Goal: Task Accomplishment & Management: Manage account settings

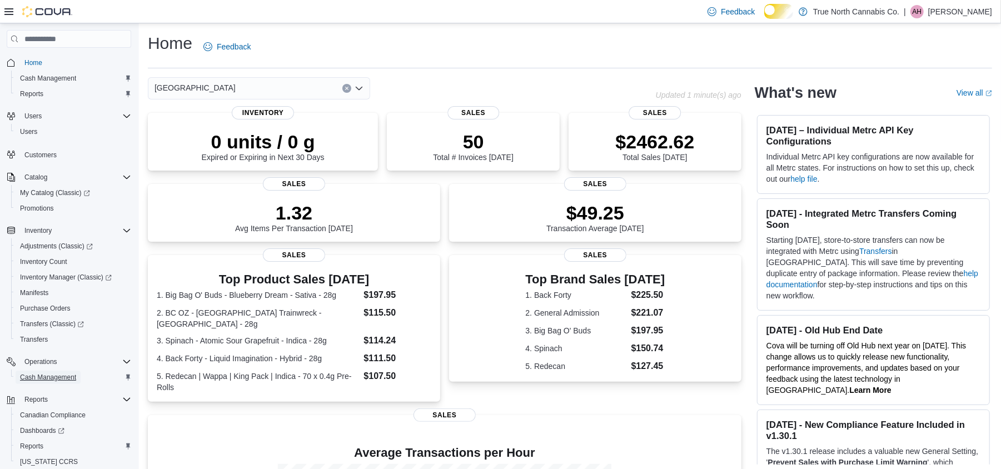
click at [62, 381] on span "Cash Management" at bounding box center [48, 377] width 56 height 9
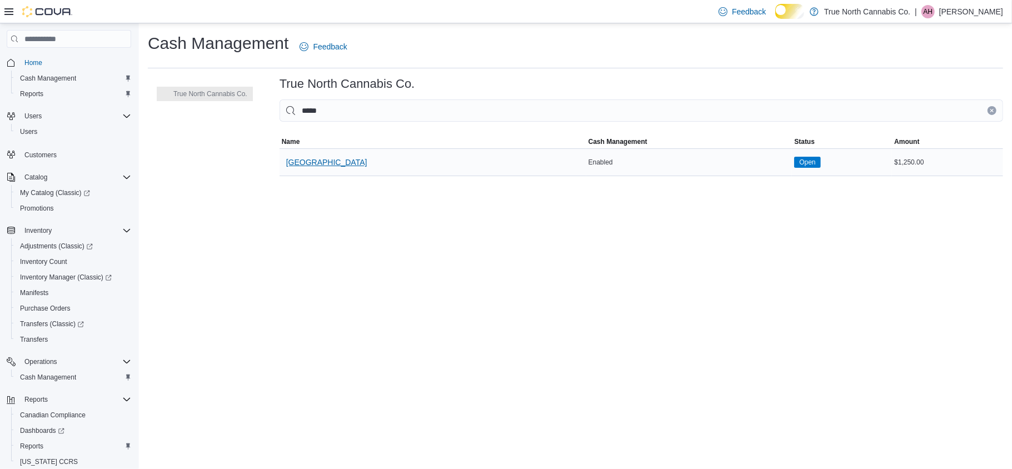
type input "*****"
click at [338, 168] on span "[GEOGRAPHIC_DATA]" at bounding box center [326, 162] width 81 height 11
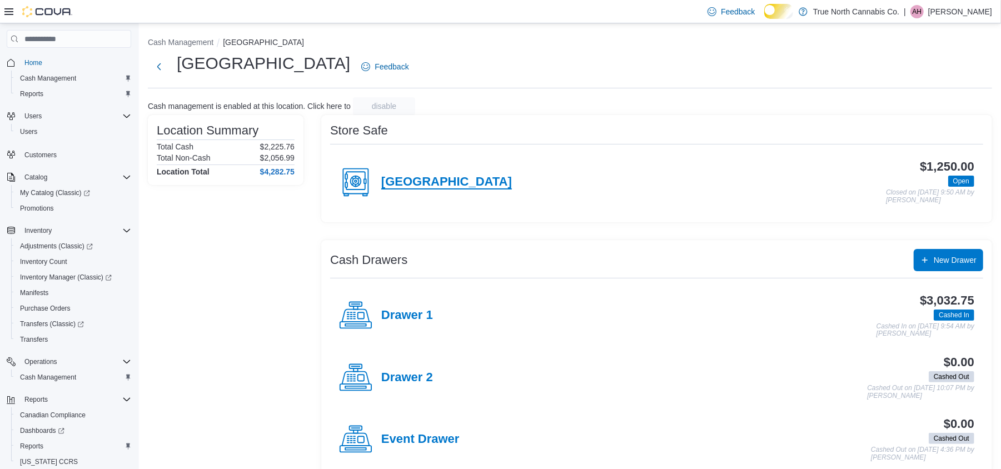
click at [423, 189] on h4 "[GEOGRAPHIC_DATA]" at bounding box center [446, 182] width 131 height 14
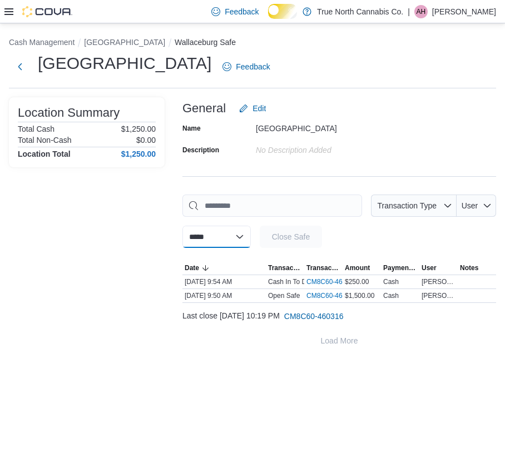
click at [228, 243] on select "**********" at bounding box center [216, 237] width 68 height 22
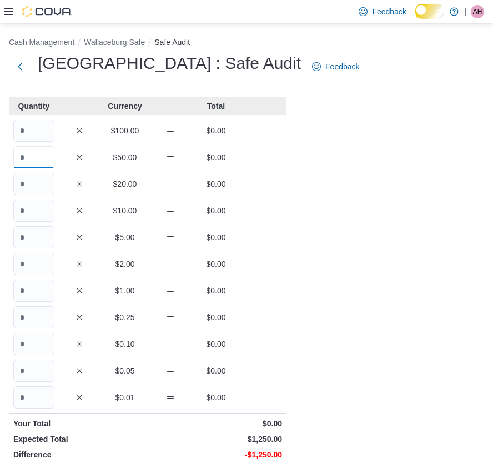
click at [37, 159] on input "Quantity" at bounding box center [33, 157] width 41 height 22
type input "*"
type input "**"
type input "***"
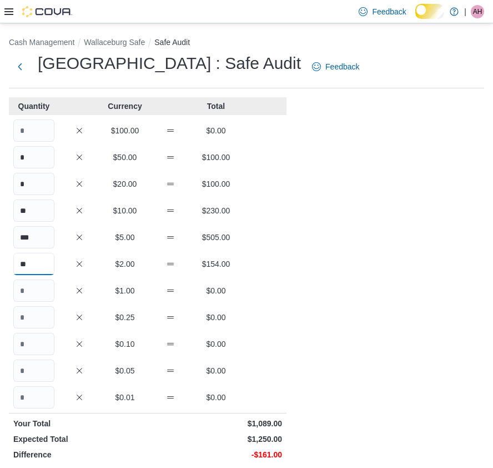
type input "**"
type input "***"
type input "**"
type input "***"
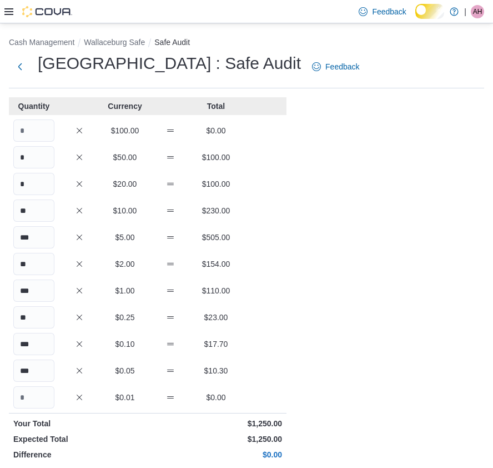
click at [308, 221] on div "Cash Management Wallaceburg Safe Safe Audit Wallaceburg : Safe Audit Feedback Q…" at bounding box center [246, 320] width 493 height 595
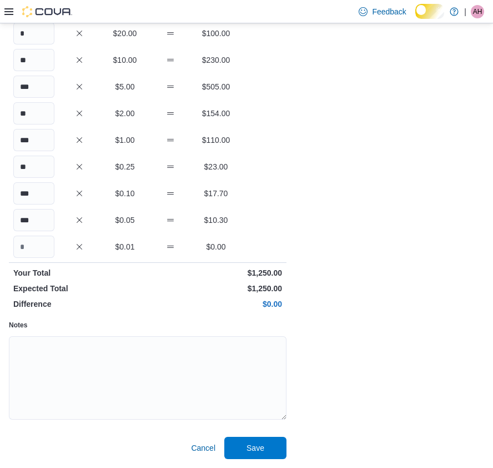
scroll to position [166, 0]
click at [252, 445] on span "Save" at bounding box center [256, 447] width 18 height 11
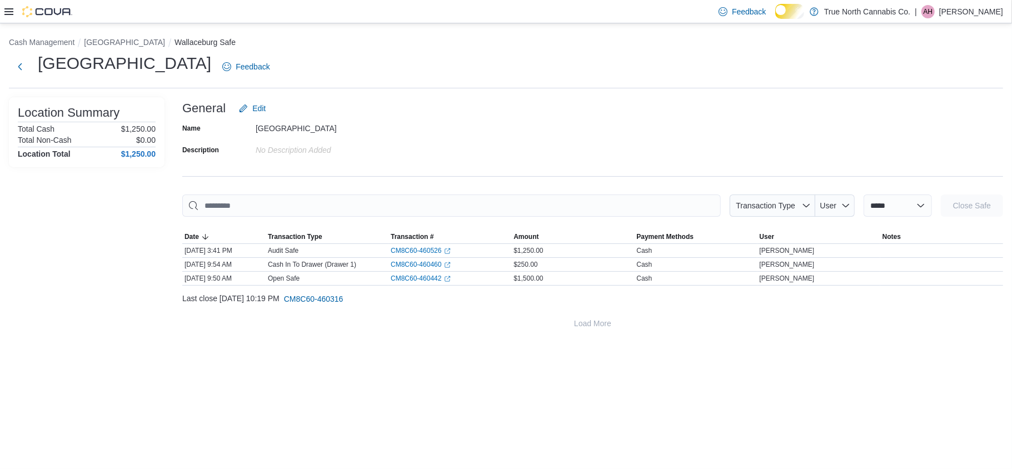
click at [9, 8] on icon at bounding box center [8, 11] width 9 height 7
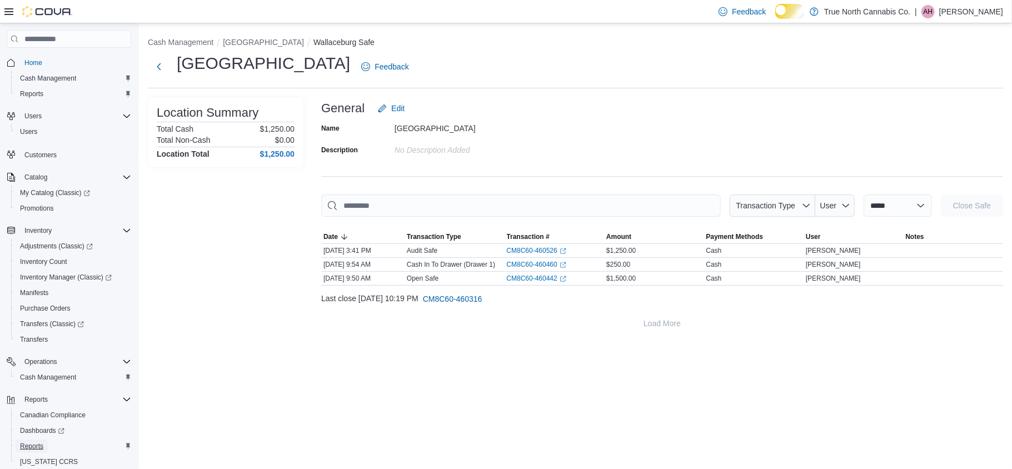
click at [43, 448] on span "Reports" at bounding box center [31, 446] width 23 height 9
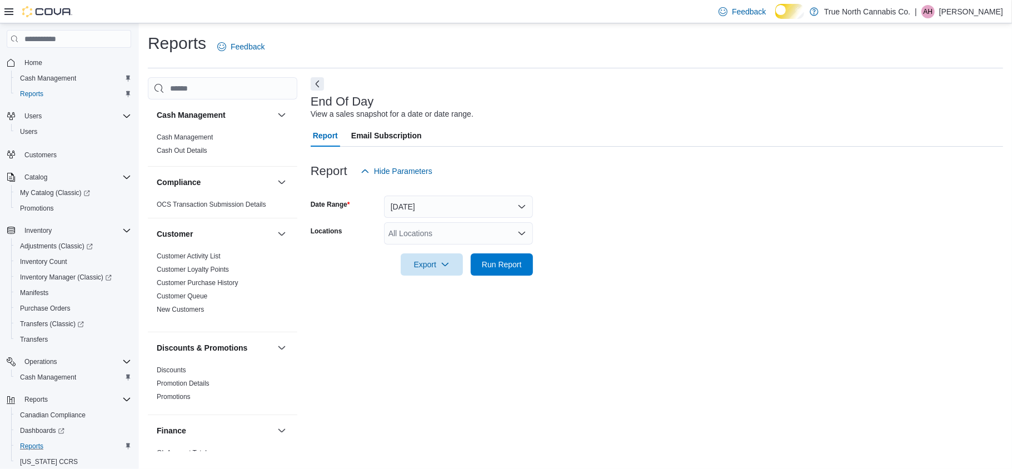
click at [443, 236] on div "All Locations" at bounding box center [458, 233] width 149 height 22
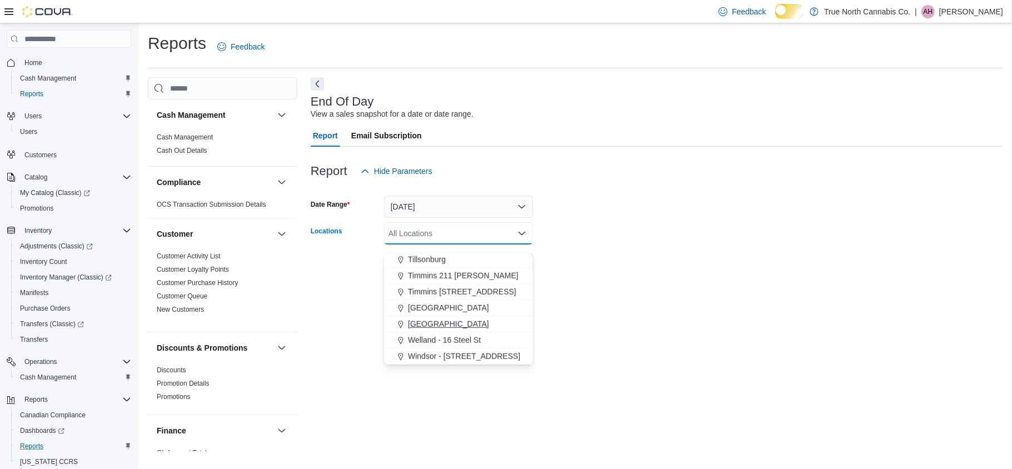
click at [449, 325] on span "[GEOGRAPHIC_DATA]" at bounding box center [448, 323] width 81 height 11
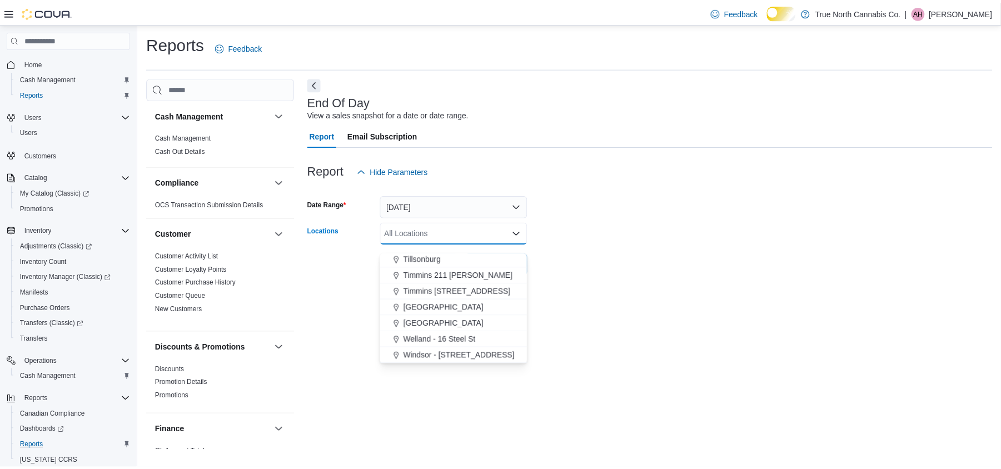
scroll to position [807, 0]
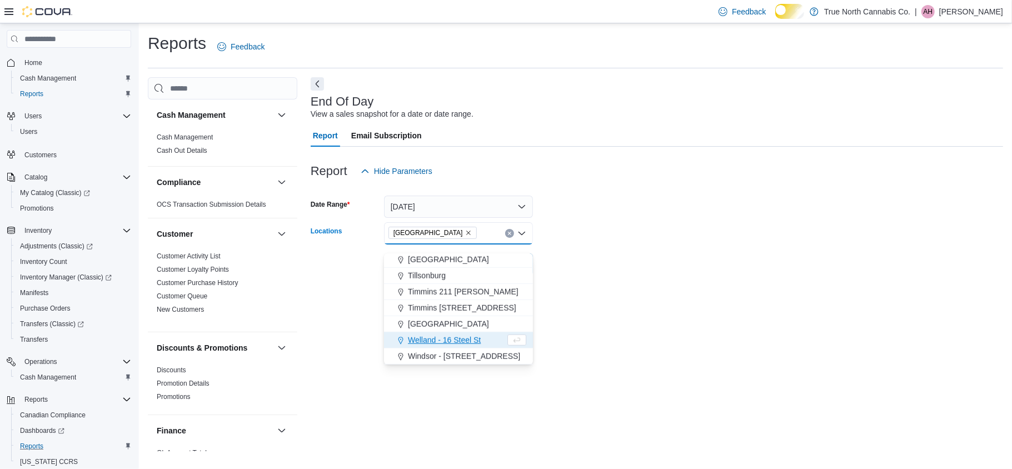
click at [570, 252] on form "Date Range [DATE] Locations [GEOGRAPHIC_DATA] Combo box. Selected. [GEOGRAPHIC_…" at bounding box center [657, 228] width 692 height 93
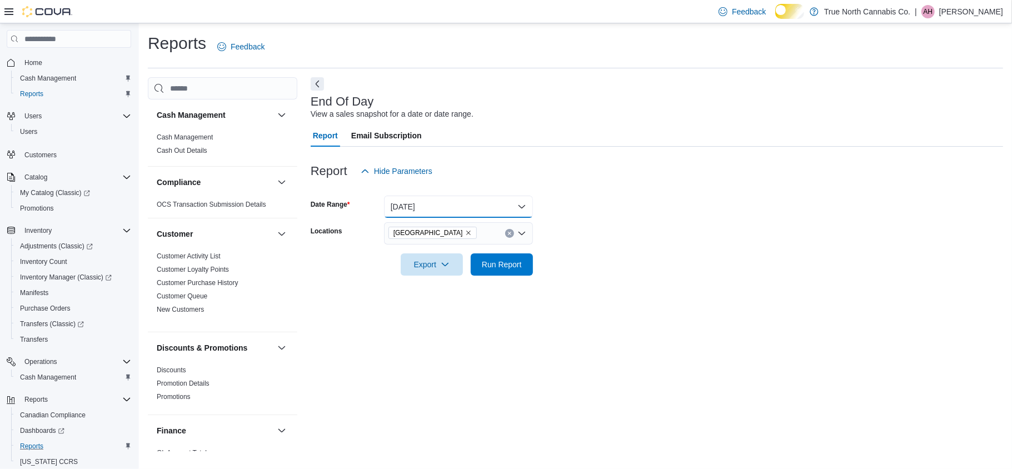
click at [466, 213] on button "[DATE]" at bounding box center [458, 207] width 149 height 22
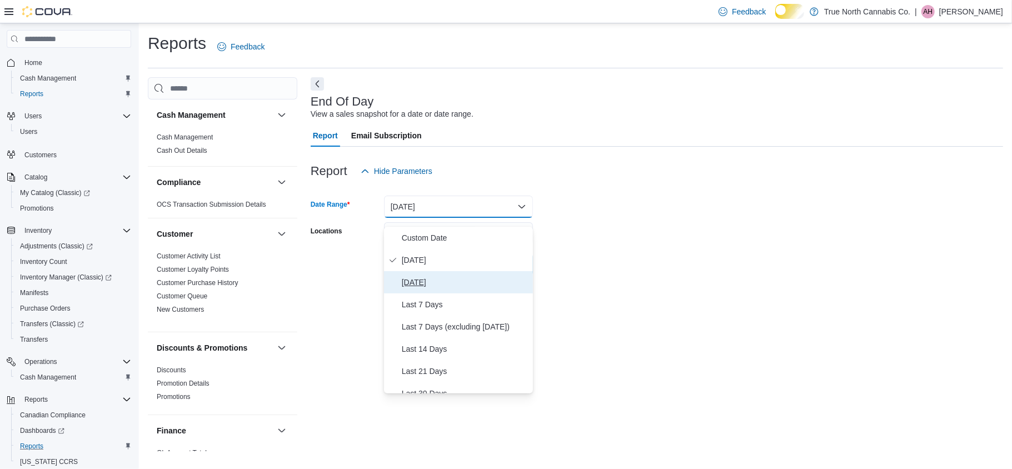
click at [453, 283] on span "[DATE]" at bounding box center [465, 282] width 127 height 13
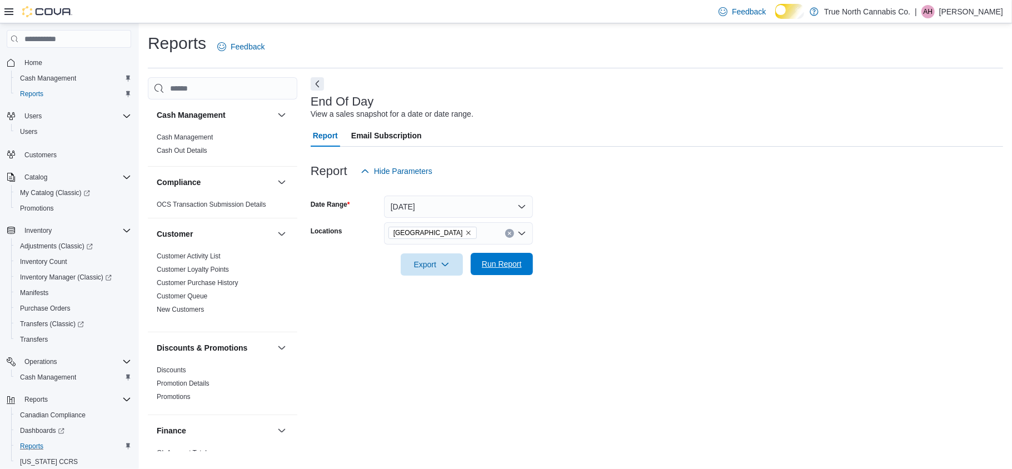
click at [516, 269] on span "Run Report" at bounding box center [502, 263] width 40 height 11
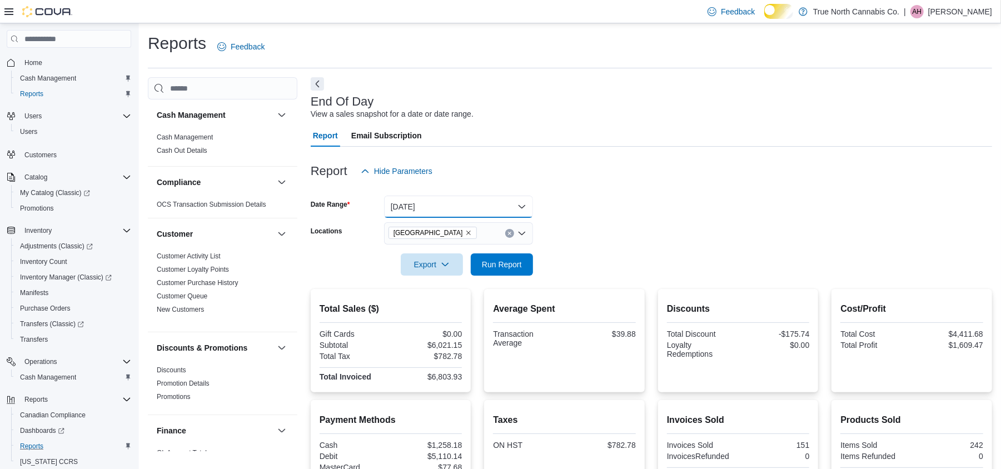
click at [448, 208] on button "[DATE]" at bounding box center [458, 207] width 149 height 22
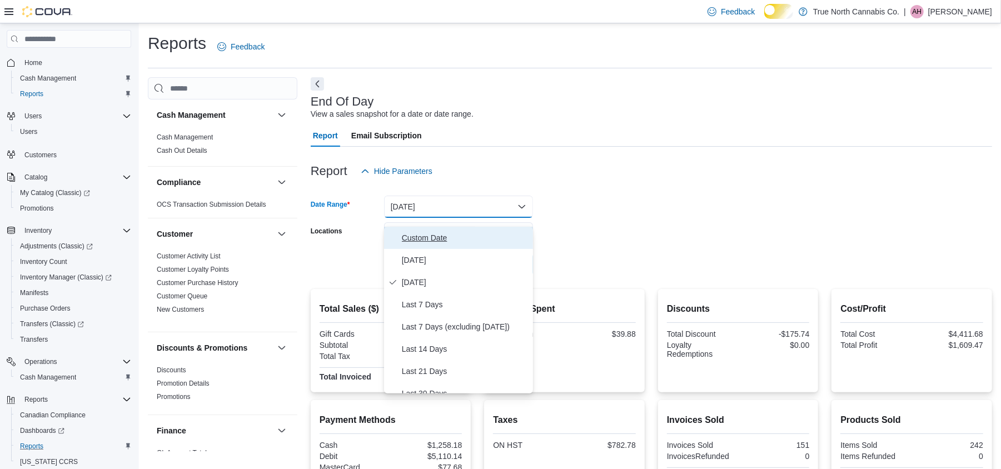
click at [452, 244] on span "Custom Date" at bounding box center [465, 237] width 127 height 13
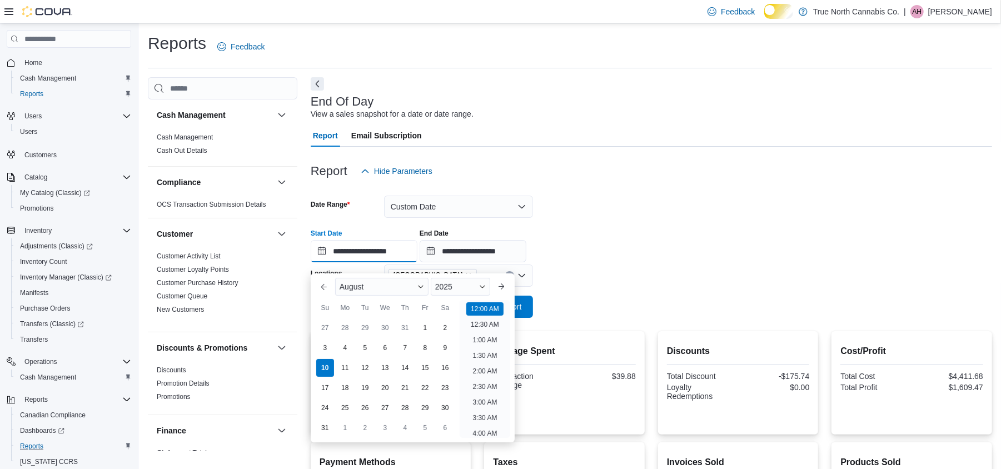
click at [390, 262] on input "**********" at bounding box center [364, 251] width 107 height 22
click at [429, 348] on div "8" at bounding box center [424, 347] width 19 height 19
type input "**********"
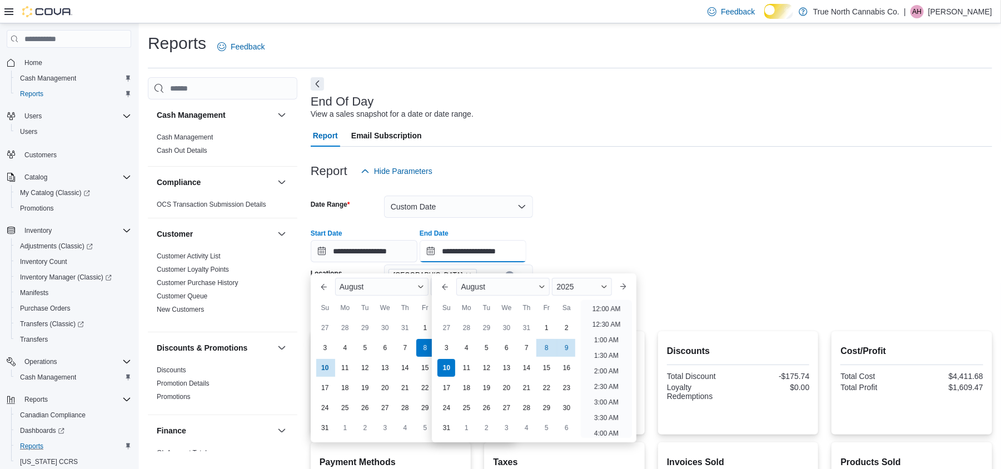
click at [470, 259] on input "**********" at bounding box center [473, 251] width 107 height 22
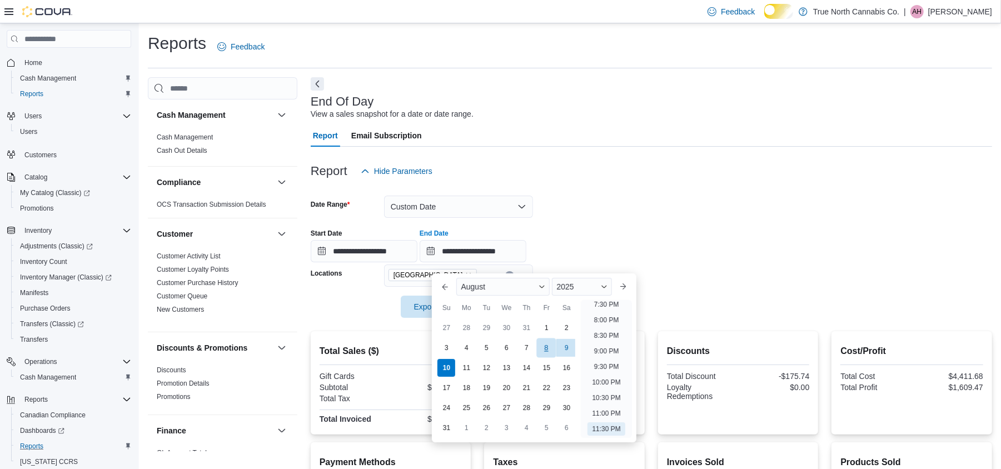
click at [551, 349] on div "8" at bounding box center [546, 347] width 19 height 19
type input "**********"
click at [700, 237] on div "**********" at bounding box center [651, 241] width 681 height 42
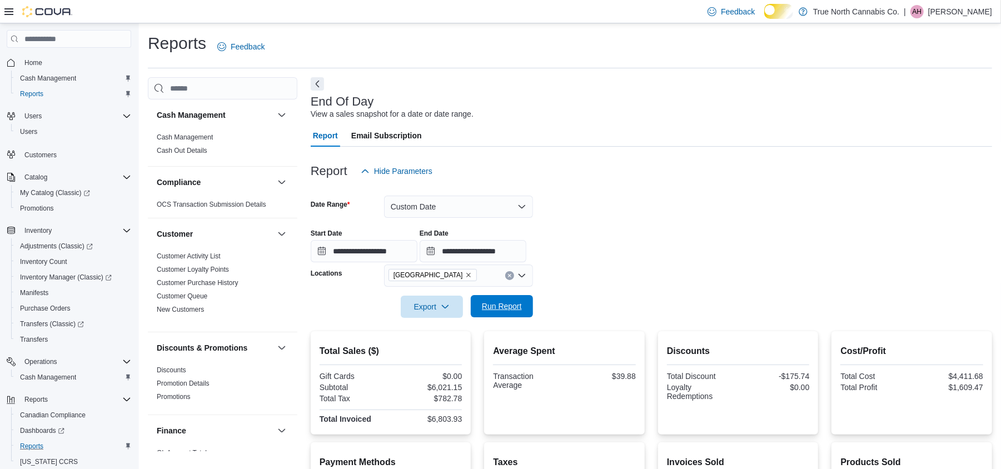
click at [515, 312] on span "Run Report" at bounding box center [502, 306] width 40 height 11
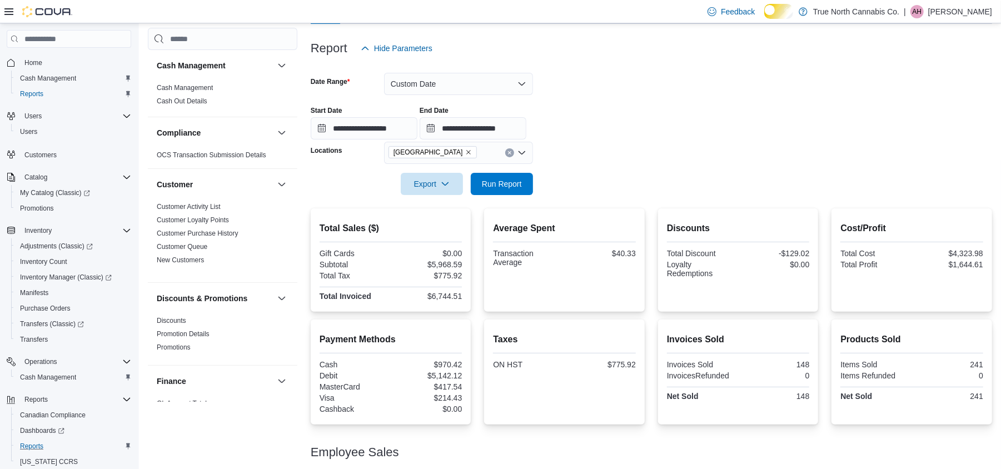
scroll to position [65, 0]
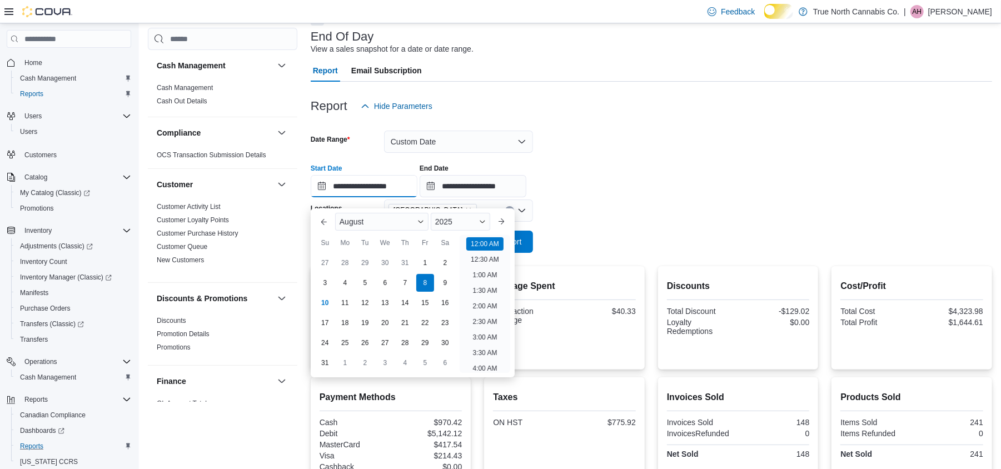
click at [417, 197] on input "**********" at bounding box center [364, 186] width 107 height 22
click at [441, 278] on div "9" at bounding box center [444, 282] width 19 height 19
type input "**********"
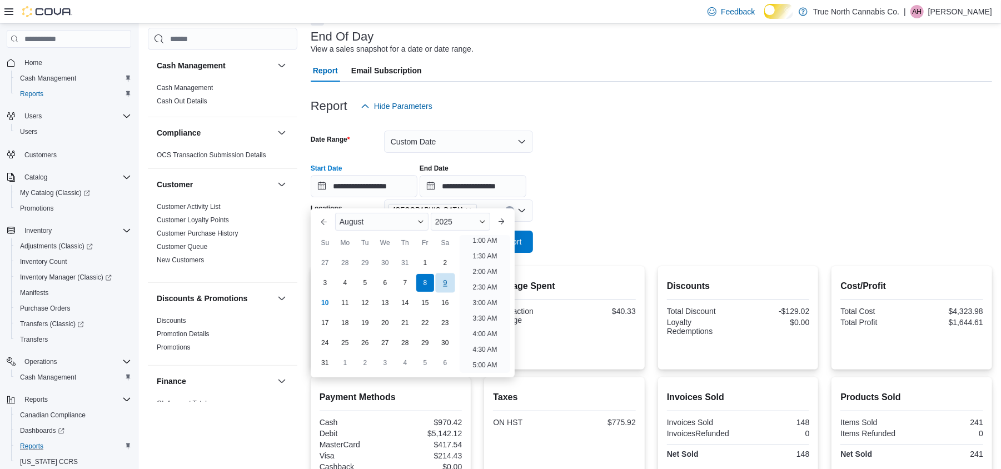
scroll to position [2, 0]
click at [477, 192] on input "**********" at bounding box center [473, 186] width 107 height 22
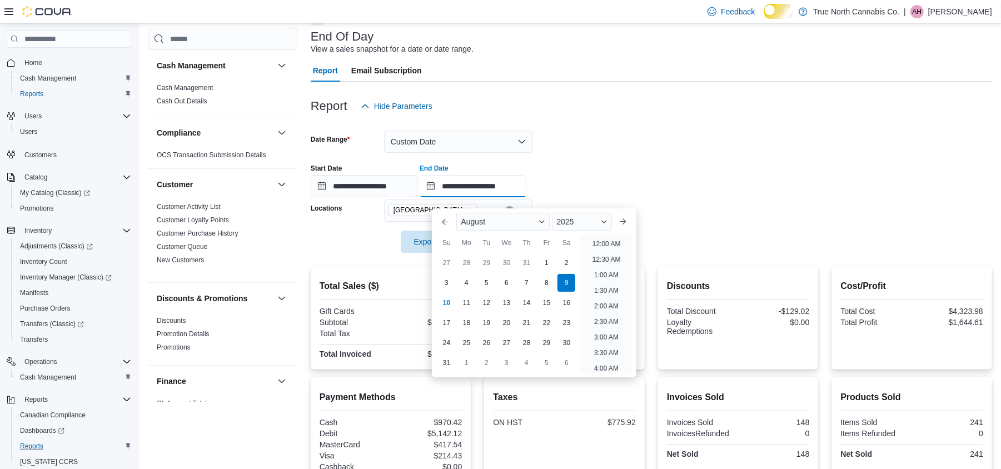
scroll to position [611, 0]
click at [770, 228] on form "**********" at bounding box center [651, 185] width 681 height 136
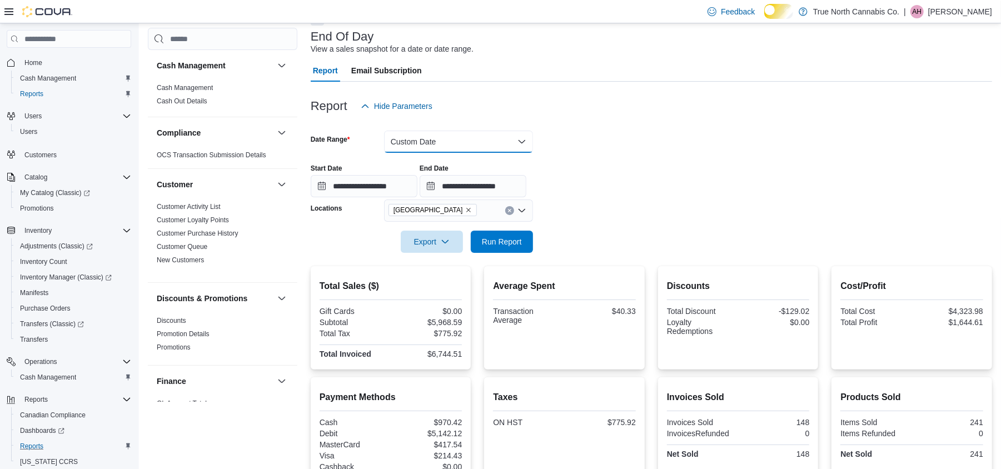
click at [469, 153] on button "Custom Date" at bounding box center [458, 142] width 149 height 22
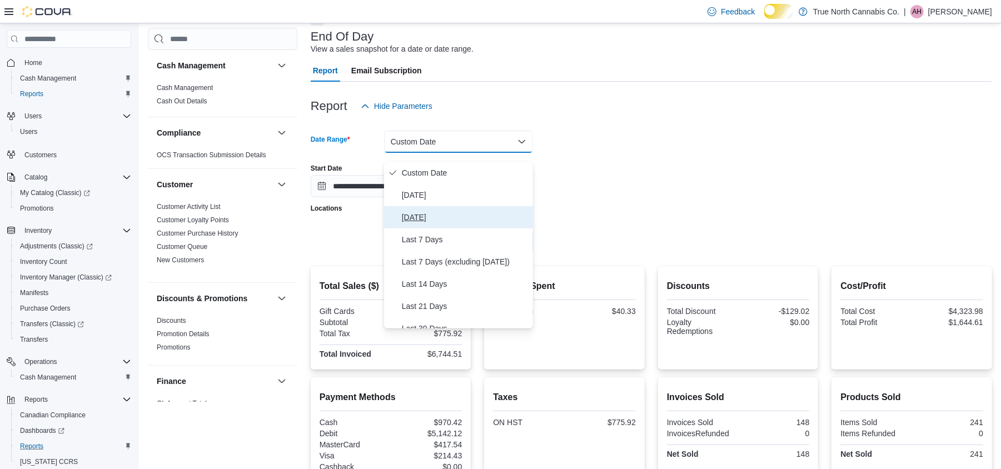
click at [458, 212] on button "[DATE]" at bounding box center [458, 217] width 149 height 22
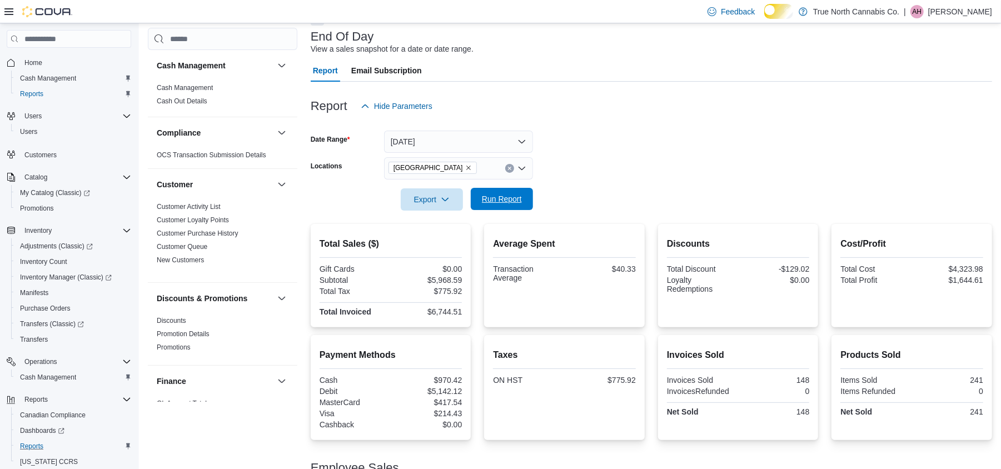
click at [516, 204] on span "Run Report" at bounding box center [502, 198] width 40 height 11
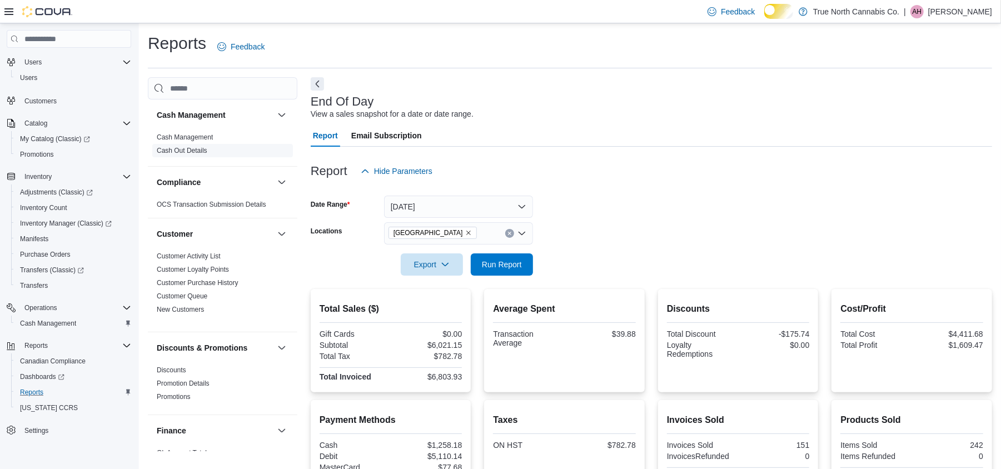
click at [203, 154] on link "Cash Out Details" at bounding box center [182, 151] width 51 height 8
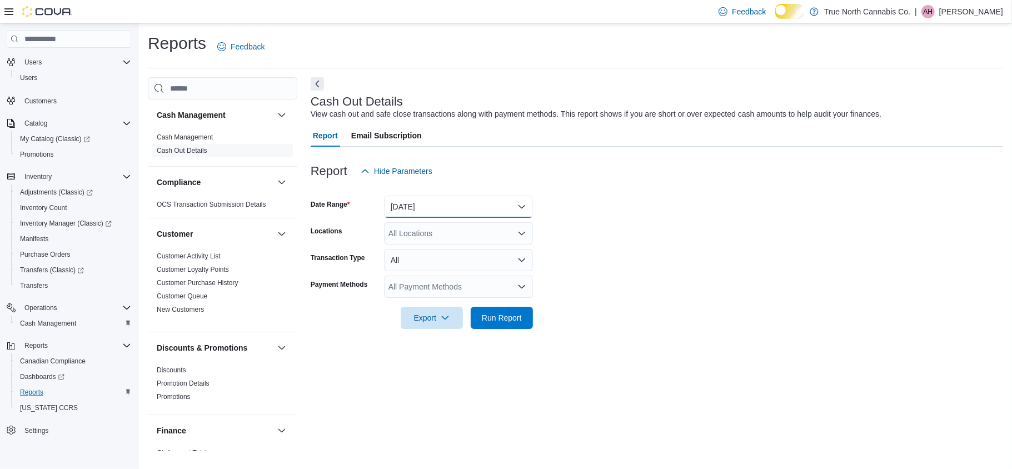
click at [438, 211] on button "[DATE]" at bounding box center [458, 207] width 149 height 22
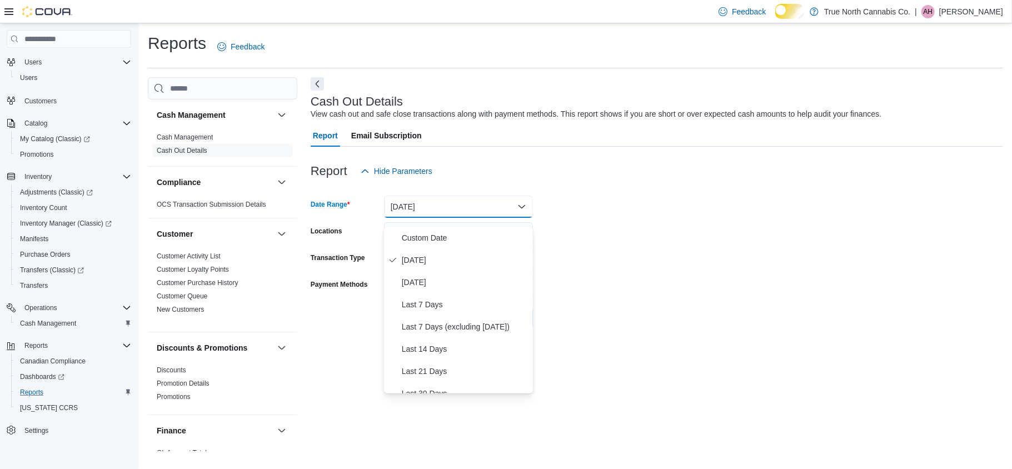
click at [646, 263] on form "Date Range [DATE] Locations All Locations Transaction Type All Payment Methods …" at bounding box center [657, 255] width 692 height 147
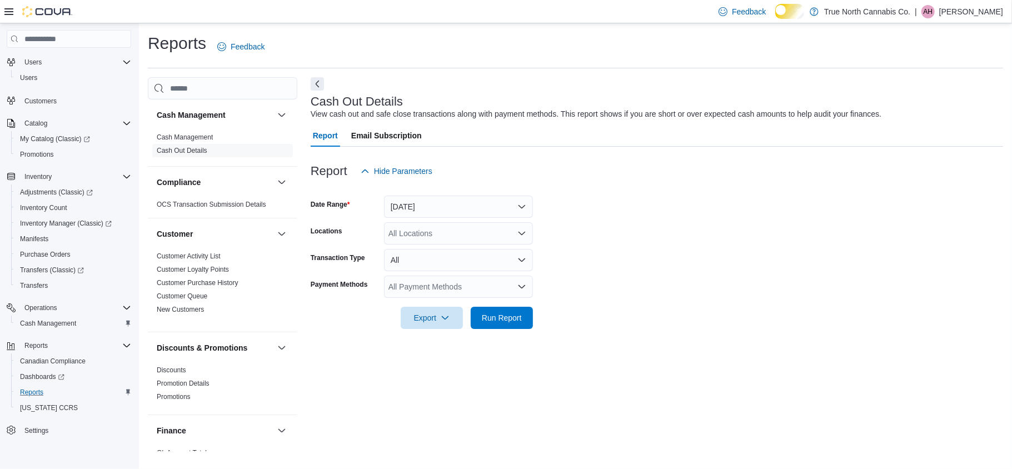
click at [443, 242] on div "All Locations" at bounding box center [458, 233] width 149 height 22
click at [612, 213] on form "Date Range [DATE] Locations All Locations Transaction Type All Payment Methods …" at bounding box center [657, 255] width 692 height 147
click at [419, 243] on div "All Locations" at bounding box center [458, 233] width 149 height 22
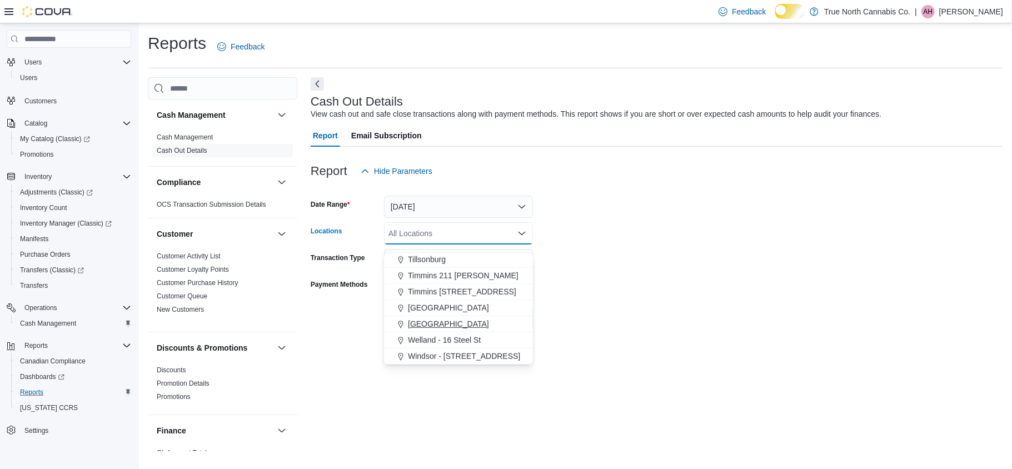
click at [450, 325] on span "[GEOGRAPHIC_DATA]" at bounding box center [448, 323] width 81 height 11
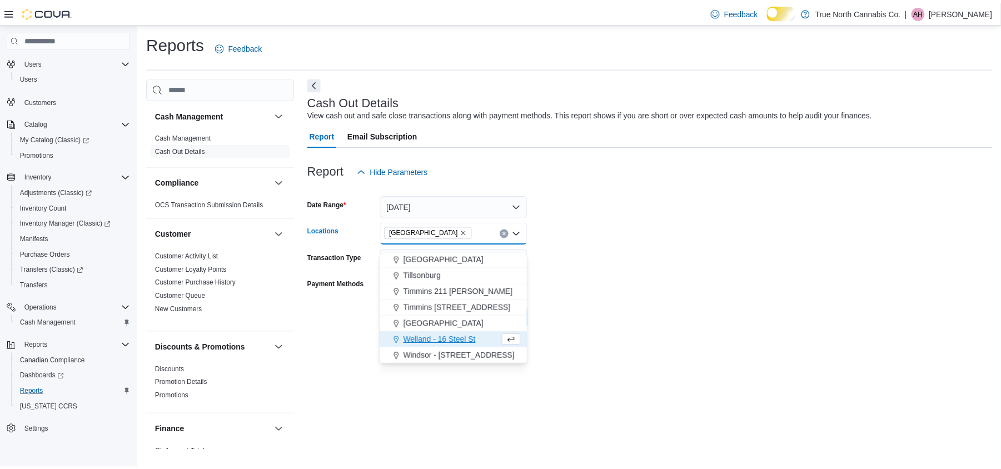
scroll to position [807, 0]
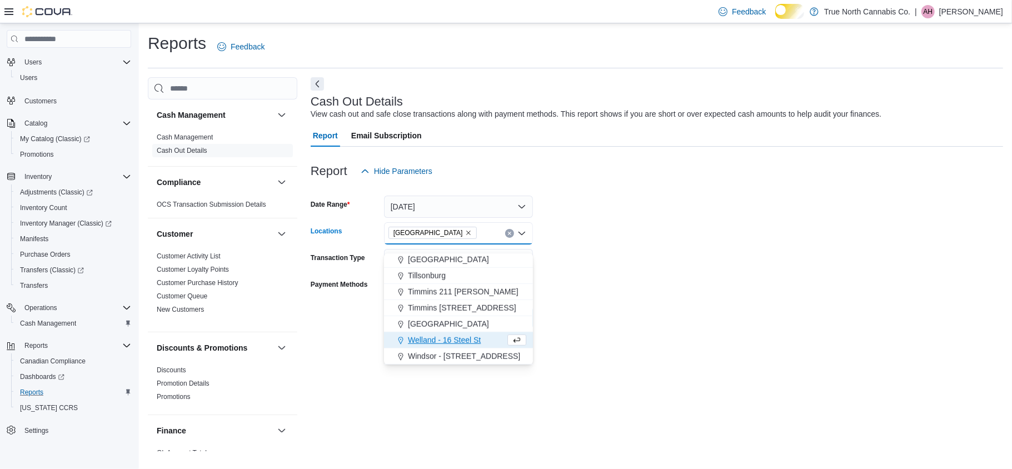
click at [609, 266] on form "Date Range [DATE] Locations [GEOGRAPHIC_DATA] Combo box. Selected. [GEOGRAPHIC_…" at bounding box center [657, 255] width 692 height 147
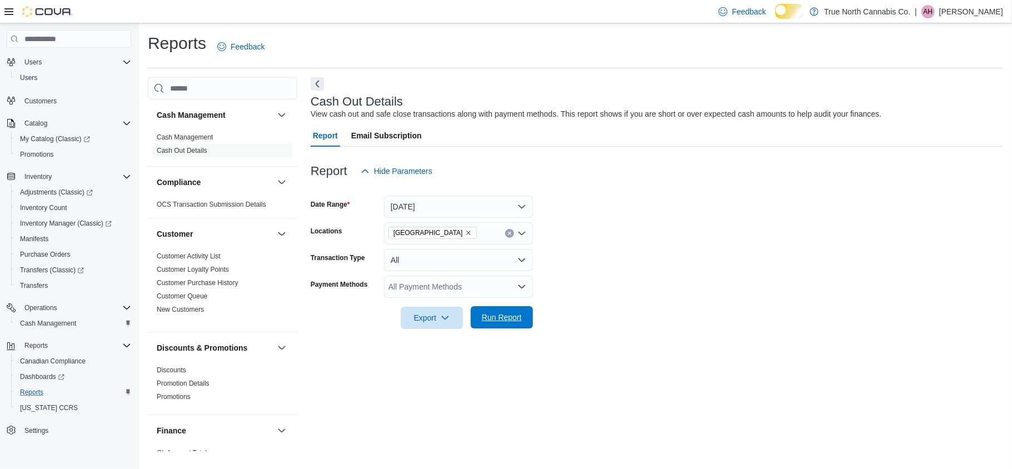
click at [512, 323] on span "Run Report" at bounding box center [502, 317] width 40 height 11
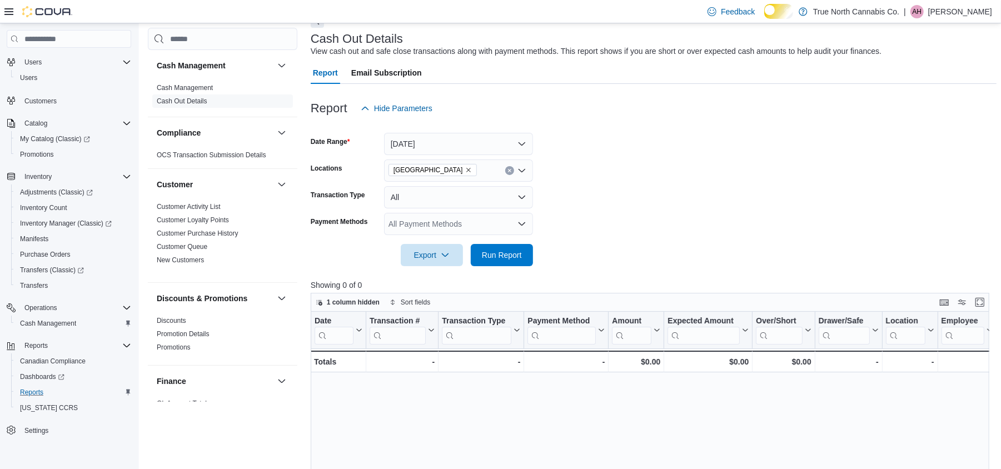
scroll to position [148, 0]
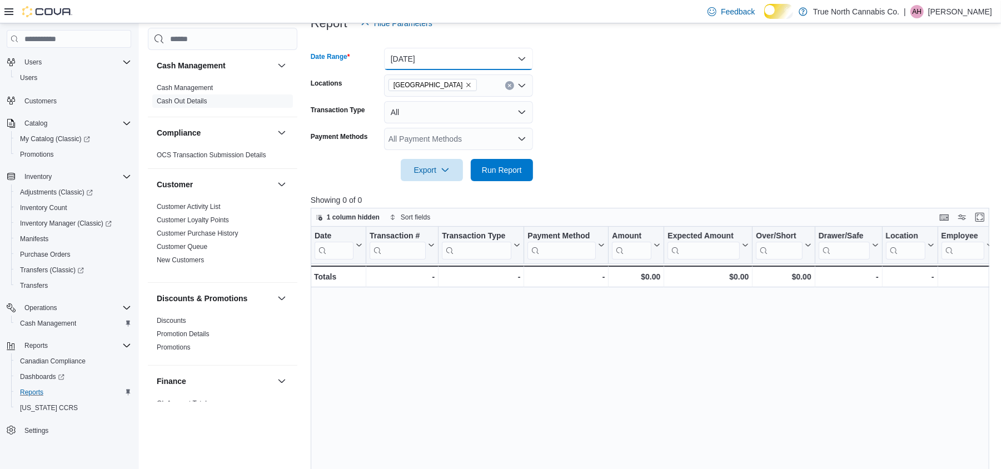
click at [456, 67] on button "[DATE]" at bounding box center [458, 59] width 149 height 22
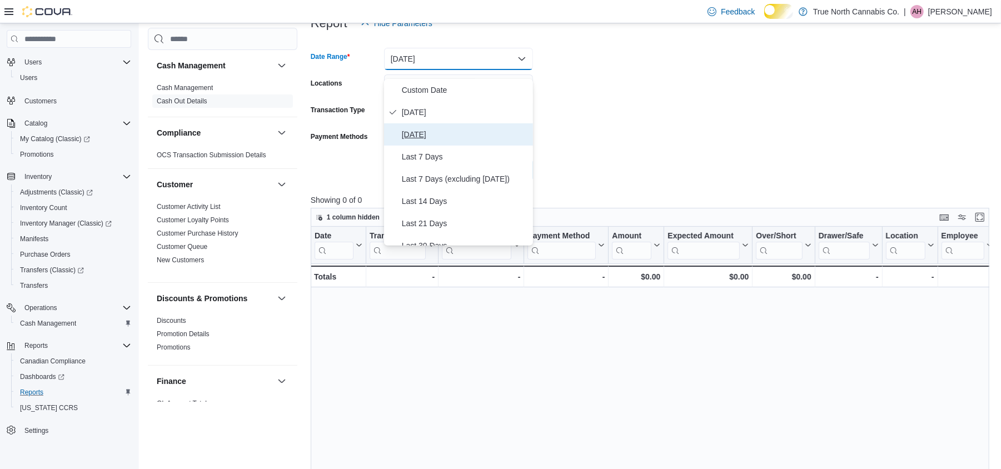
click at [443, 141] on span "[DATE]" at bounding box center [465, 134] width 127 height 13
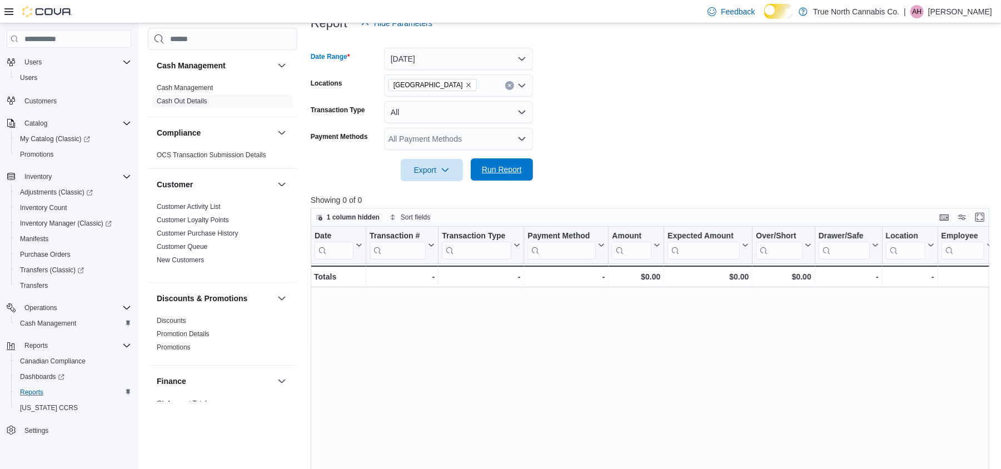
click at [518, 175] on span "Run Report" at bounding box center [502, 169] width 40 height 11
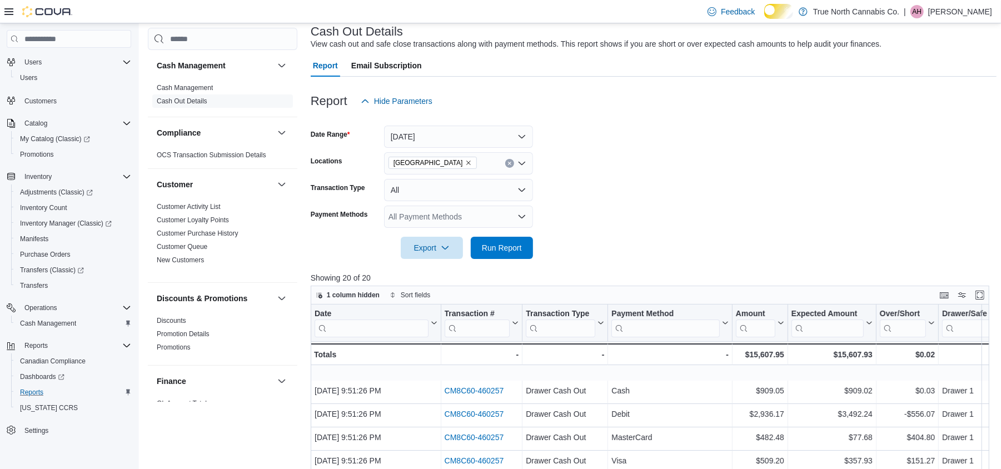
scroll to position [63, 0]
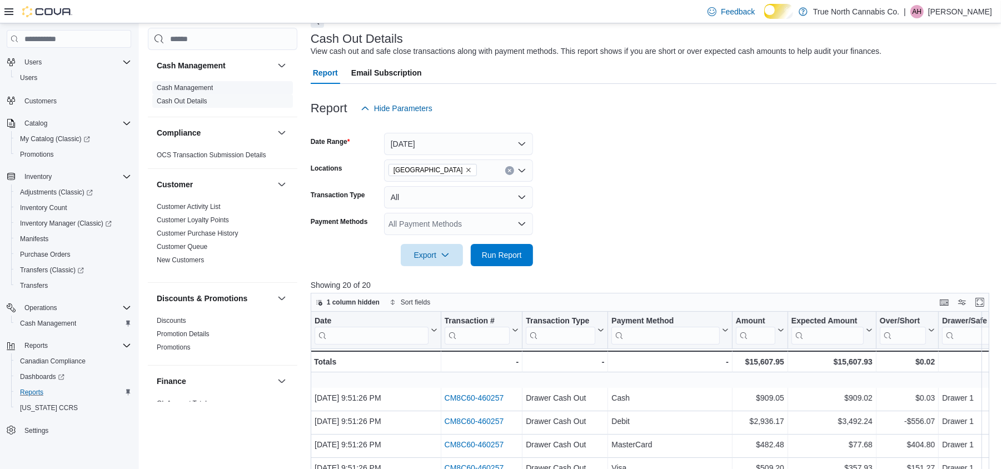
click at [212, 87] on link "Cash Management" at bounding box center [185, 88] width 56 height 8
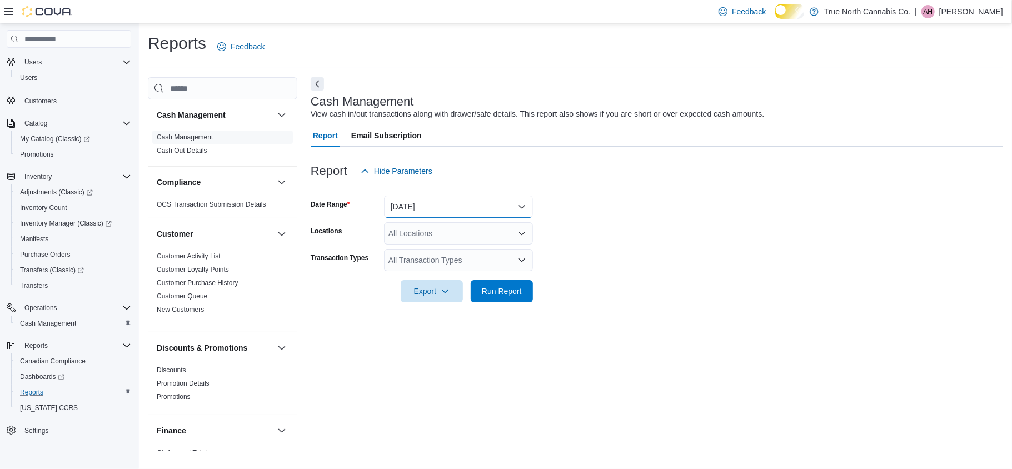
click at [439, 218] on button "[DATE]" at bounding box center [458, 207] width 149 height 22
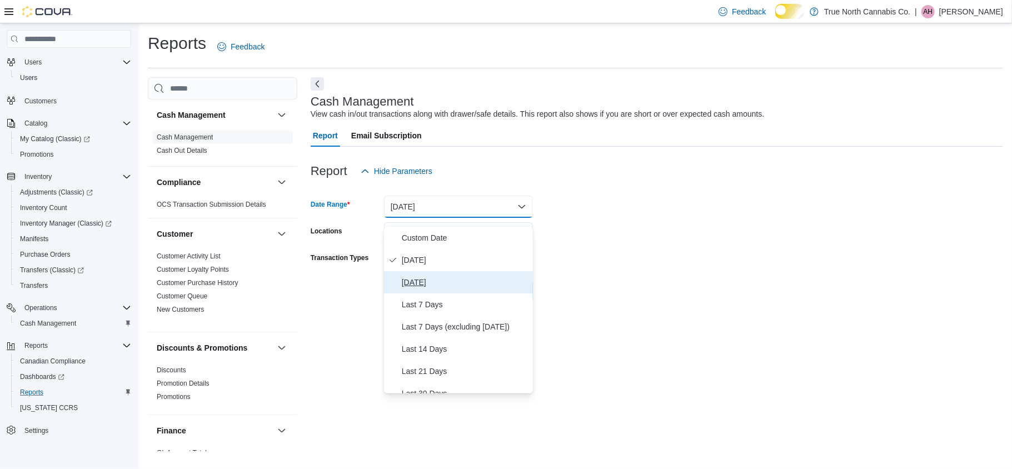
click at [442, 289] on span "[DATE]" at bounding box center [465, 282] width 127 height 13
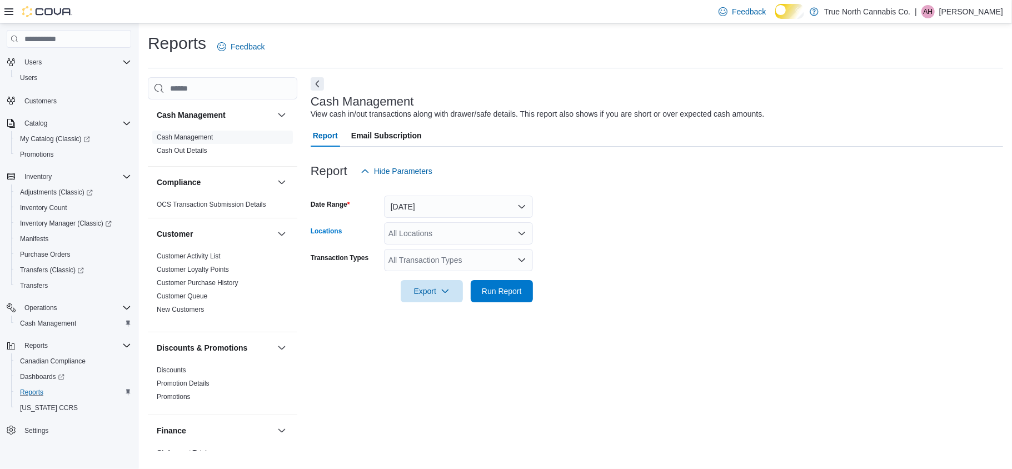
click at [461, 241] on div "All Locations" at bounding box center [458, 233] width 149 height 22
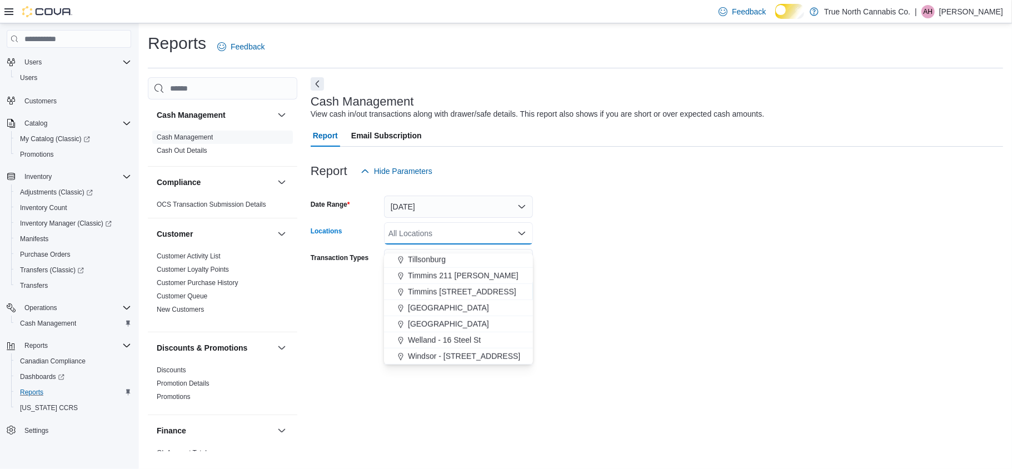
click at [458, 321] on span "[GEOGRAPHIC_DATA]" at bounding box center [448, 323] width 81 height 11
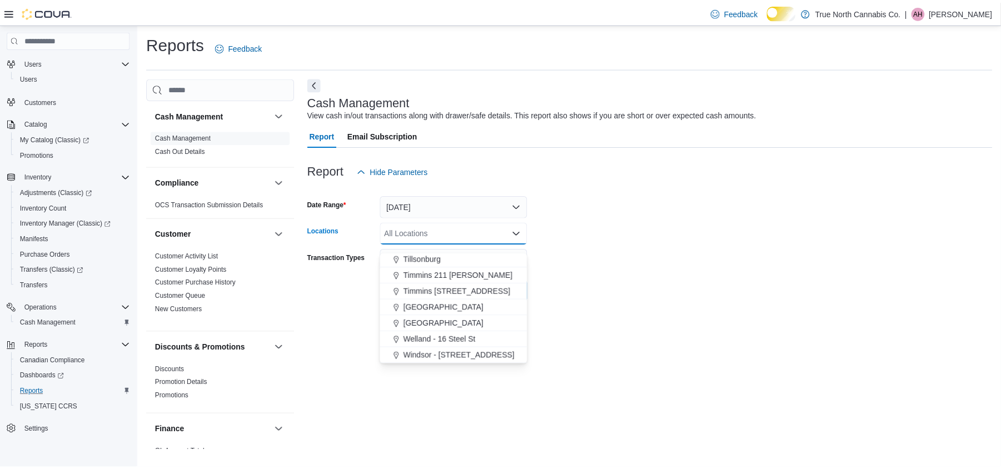
scroll to position [807, 0]
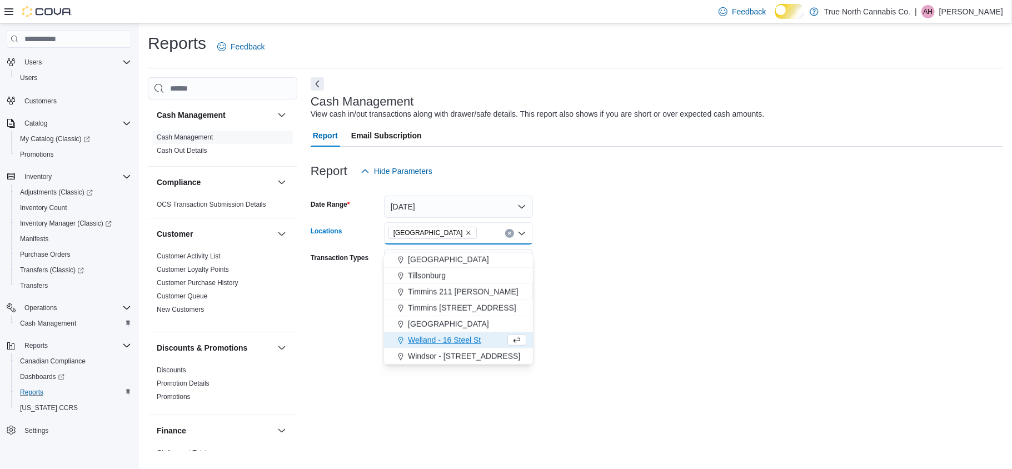
click at [654, 217] on form "Date Range [DATE] Locations [GEOGRAPHIC_DATA] Combo box. Selected. [GEOGRAPHIC_…" at bounding box center [657, 242] width 692 height 120
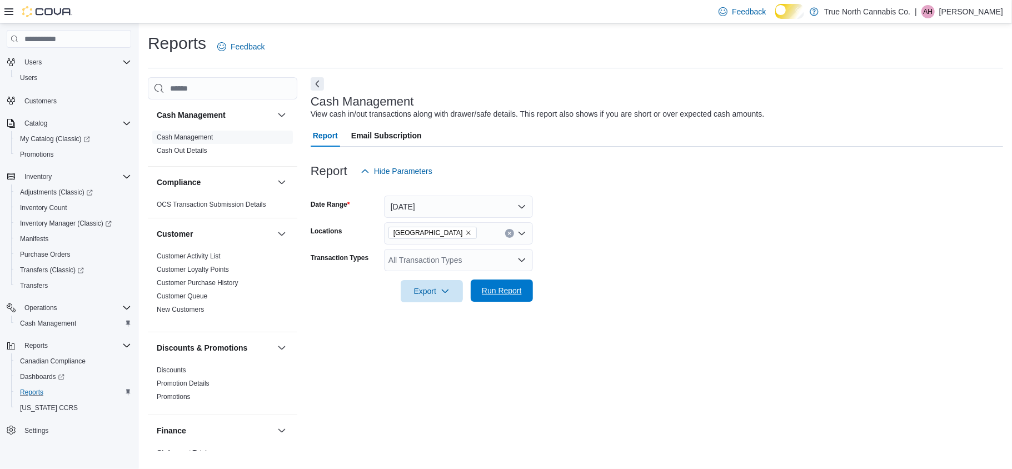
click at [513, 296] on span "Run Report" at bounding box center [502, 290] width 40 height 11
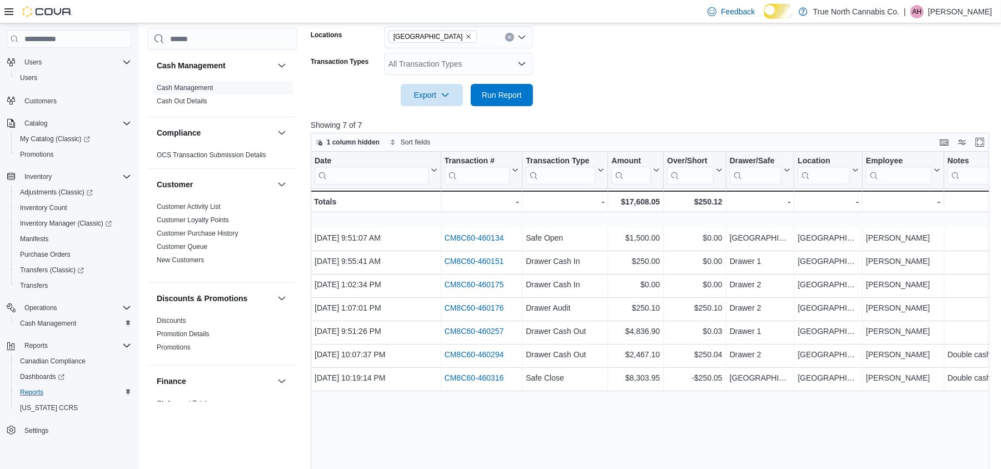
scroll to position [222, 0]
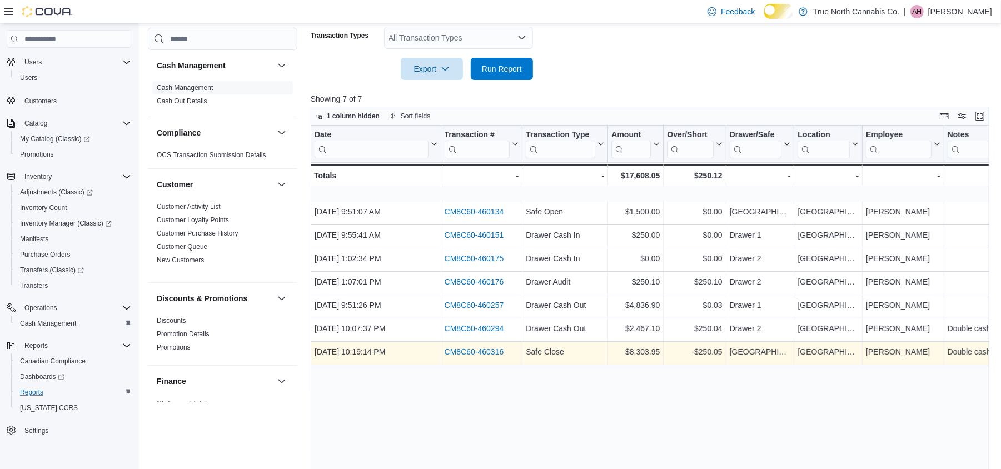
click at [496, 356] on link "CM8C60-460316" at bounding box center [473, 351] width 59 height 9
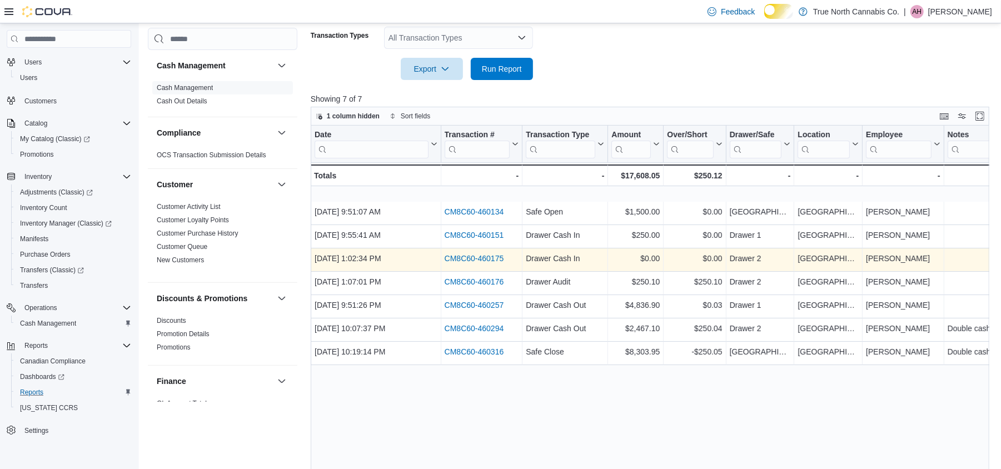
click at [496, 263] on link "CM8C60-460175" at bounding box center [473, 258] width 59 height 9
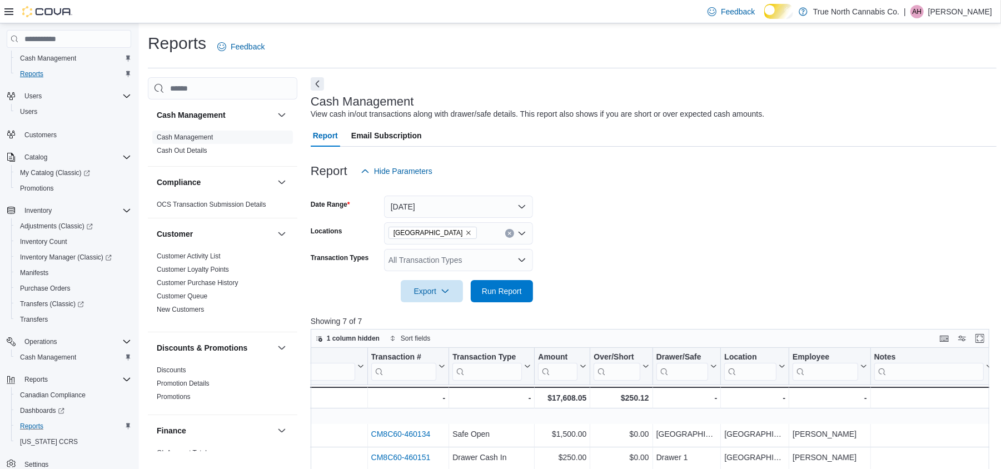
scroll to position [0, 0]
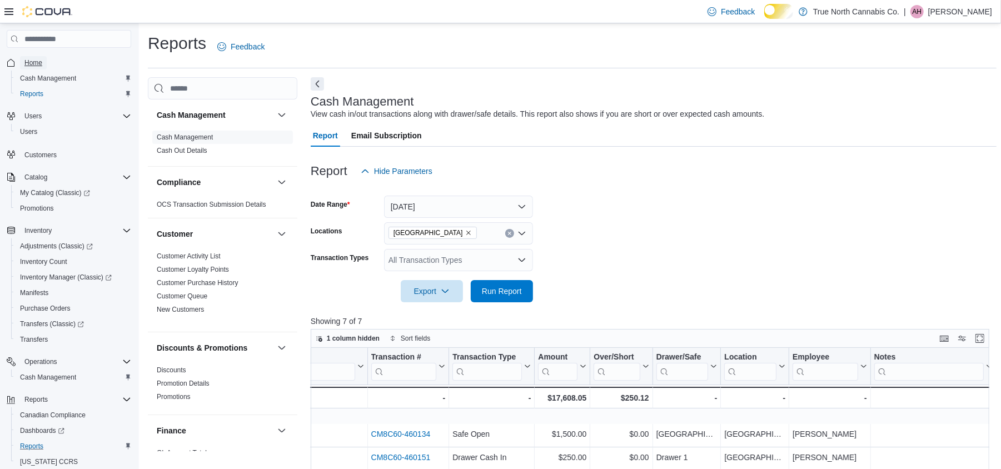
click at [32, 63] on span "Home" at bounding box center [33, 62] width 18 height 9
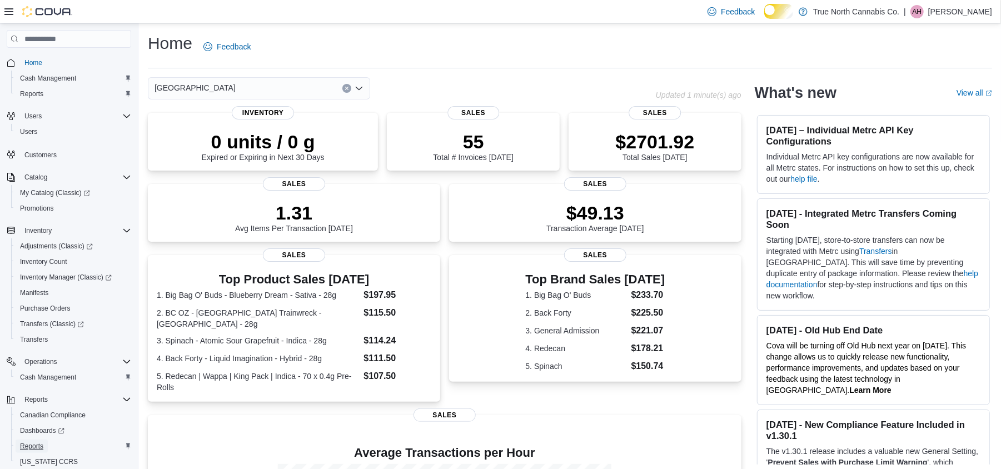
click at [43, 451] on span "Reports" at bounding box center [31, 446] width 23 height 9
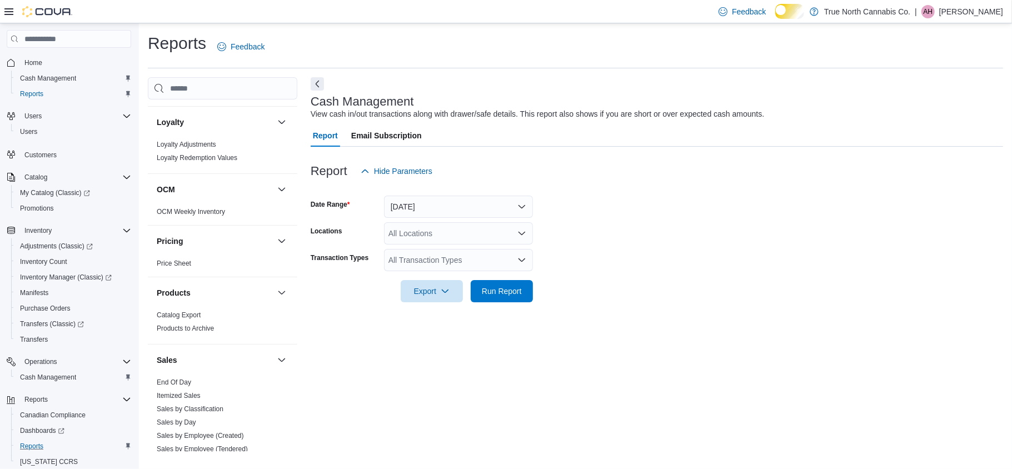
scroll to position [815, 0]
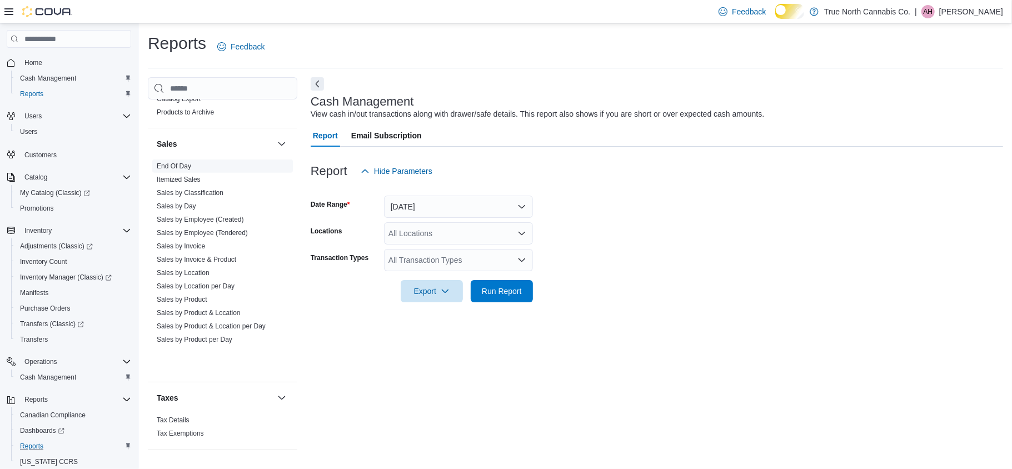
click at [179, 170] on link "End Of Day" at bounding box center [174, 166] width 34 height 8
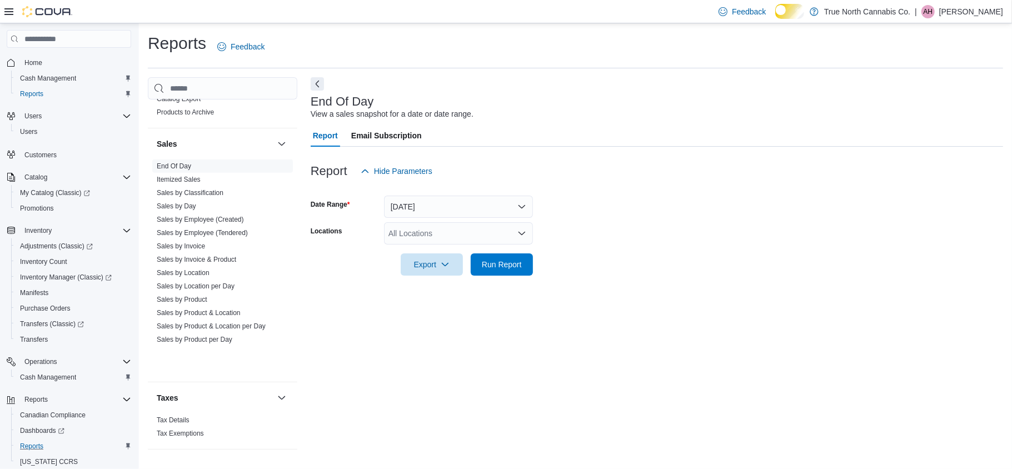
click at [443, 234] on div "All Locations" at bounding box center [458, 233] width 149 height 22
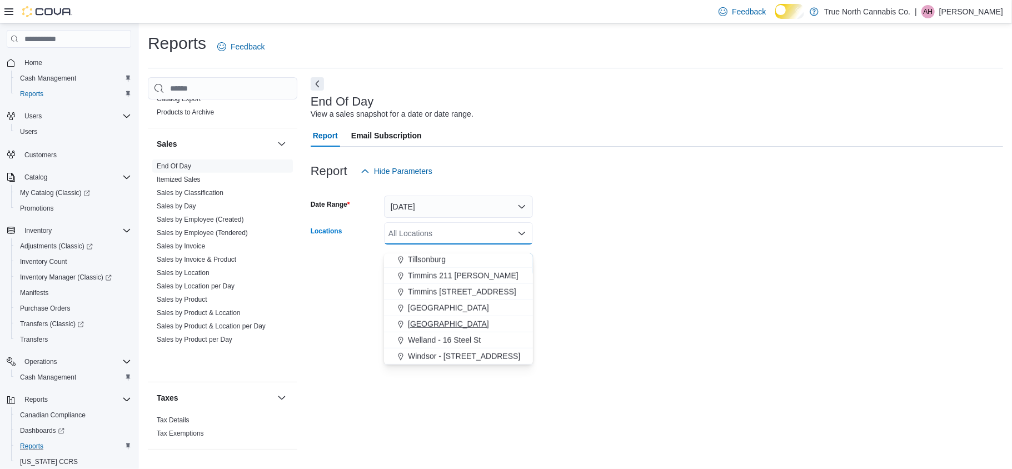
click at [459, 325] on span "[GEOGRAPHIC_DATA]" at bounding box center [448, 323] width 81 height 11
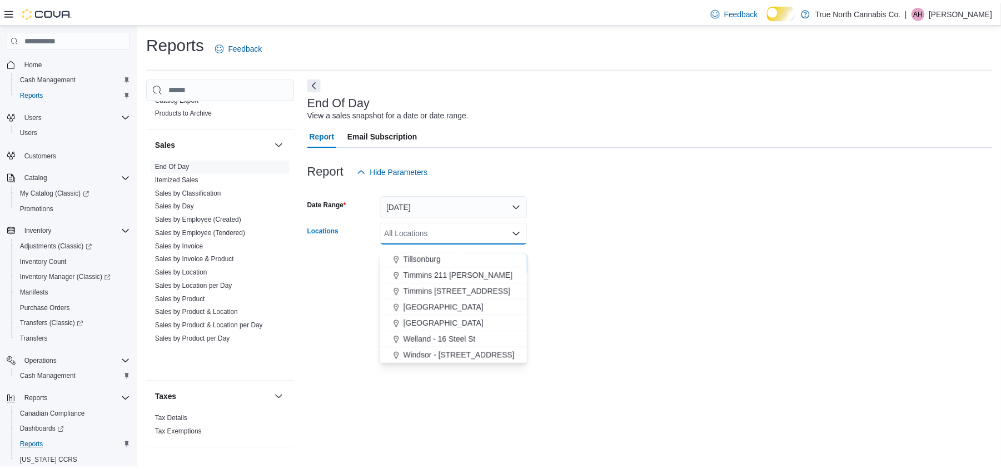
scroll to position [807, 0]
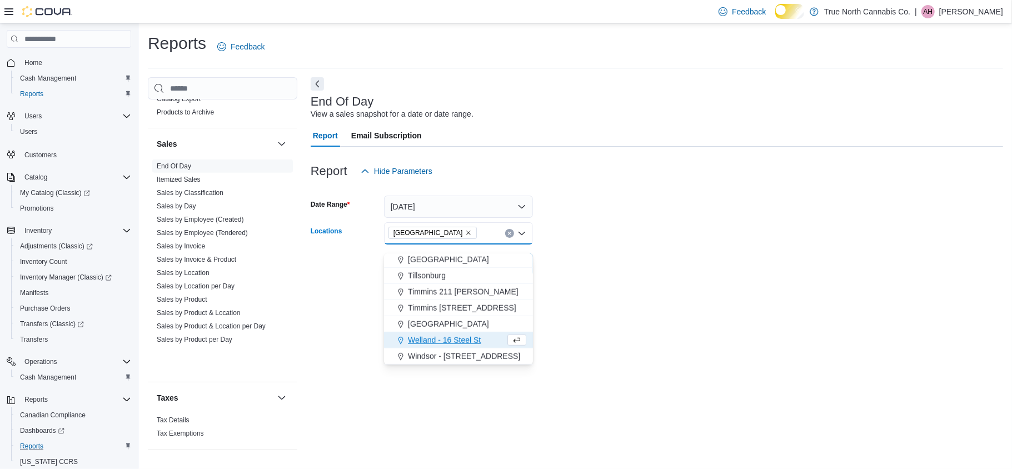
click at [545, 253] on div at bounding box center [657, 248] width 692 height 9
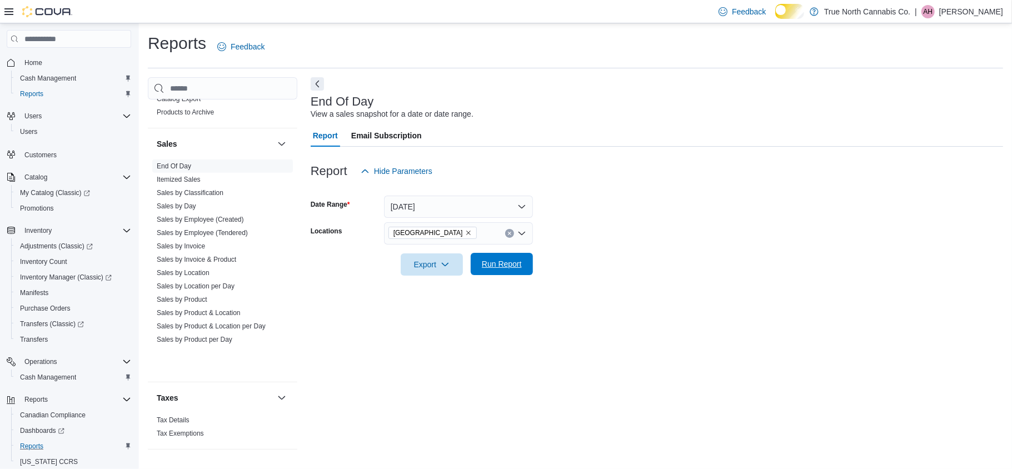
click at [501, 269] on span "Run Report" at bounding box center [502, 263] width 40 height 11
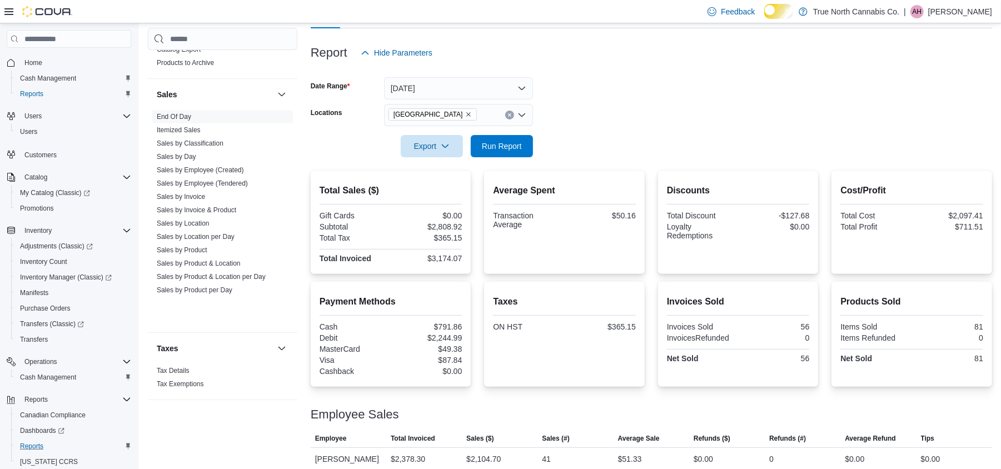
scroll to position [217, 0]
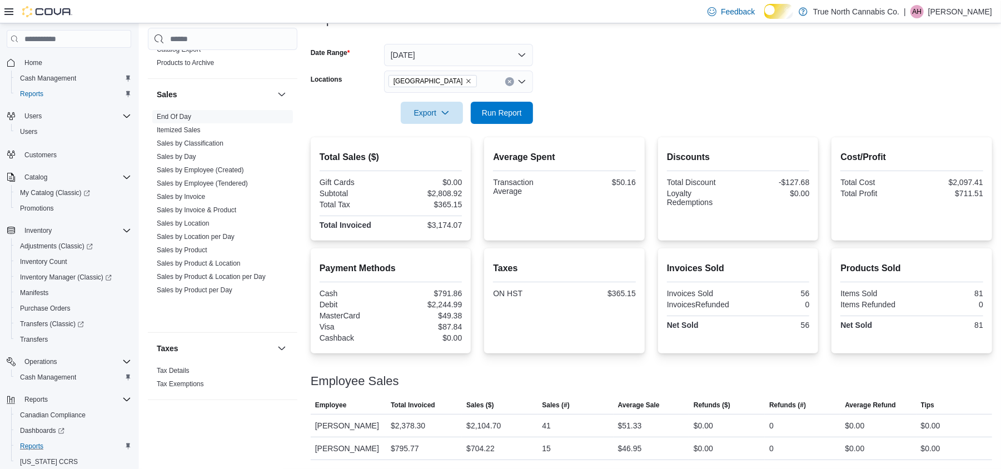
drag, startPoint x: 641, startPoint y: 182, endPoint x: 641, endPoint y: 192, distance: 10.0
drag, startPoint x: 641, startPoint y: 192, endPoint x: 640, endPoint y: 66, distance: 126.7
click at [640, 66] on form "Date Range [DATE] Locations [GEOGRAPHIC_DATA] Export Run Report" at bounding box center [651, 77] width 681 height 93
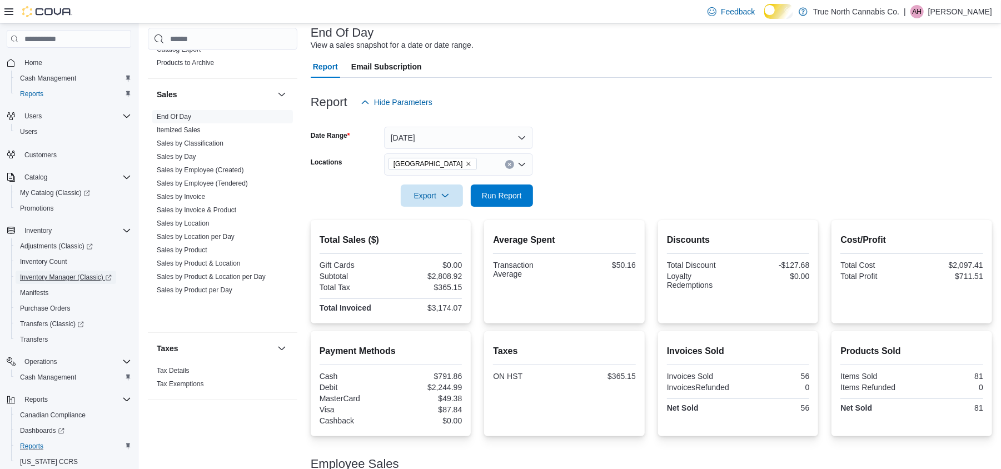
scroll to position [0, 0]
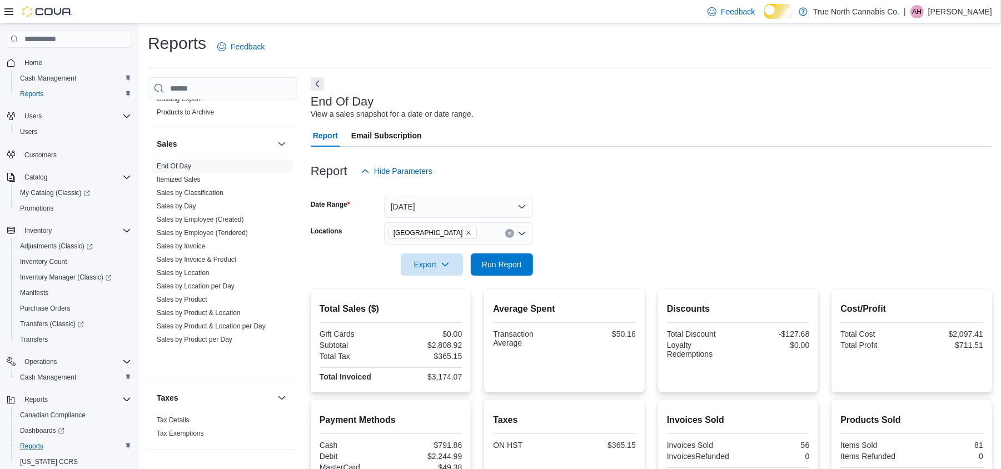
click at [687, 223] on form "Date Range [DATE] Locations [GEOGRAPHIC_DATA] Export Run Report" at bounding box center [651, 228] width 681 height 93
click at [498, 269] on span "Run Report" at bounding box center [502, 263] width 40 height 11
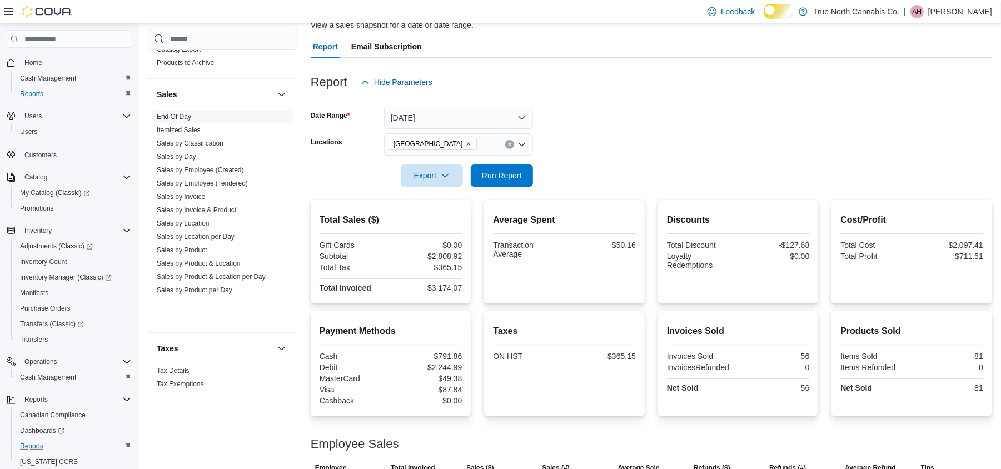
scroll to position [217, 0]
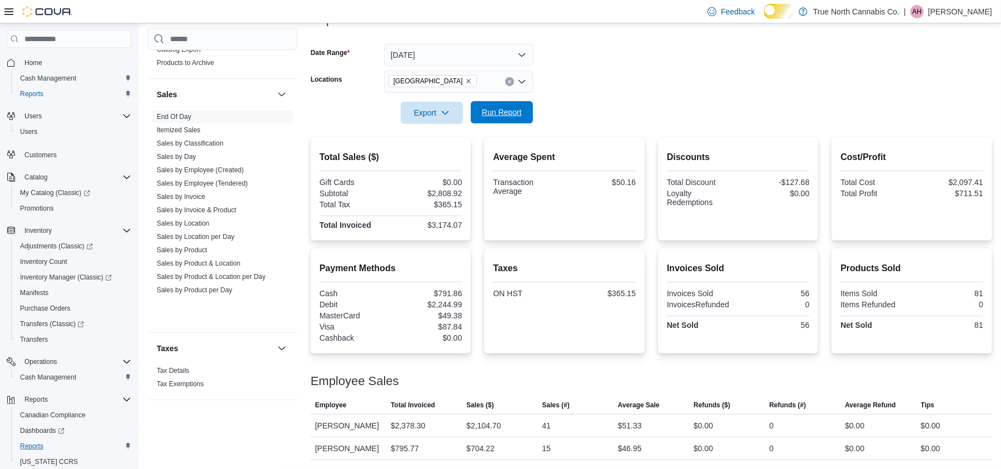
click at [516, 107] on span "Run Report" at bounding box center [502, 112] width 40 height 11
